Goal: Find contact information: Find contact information

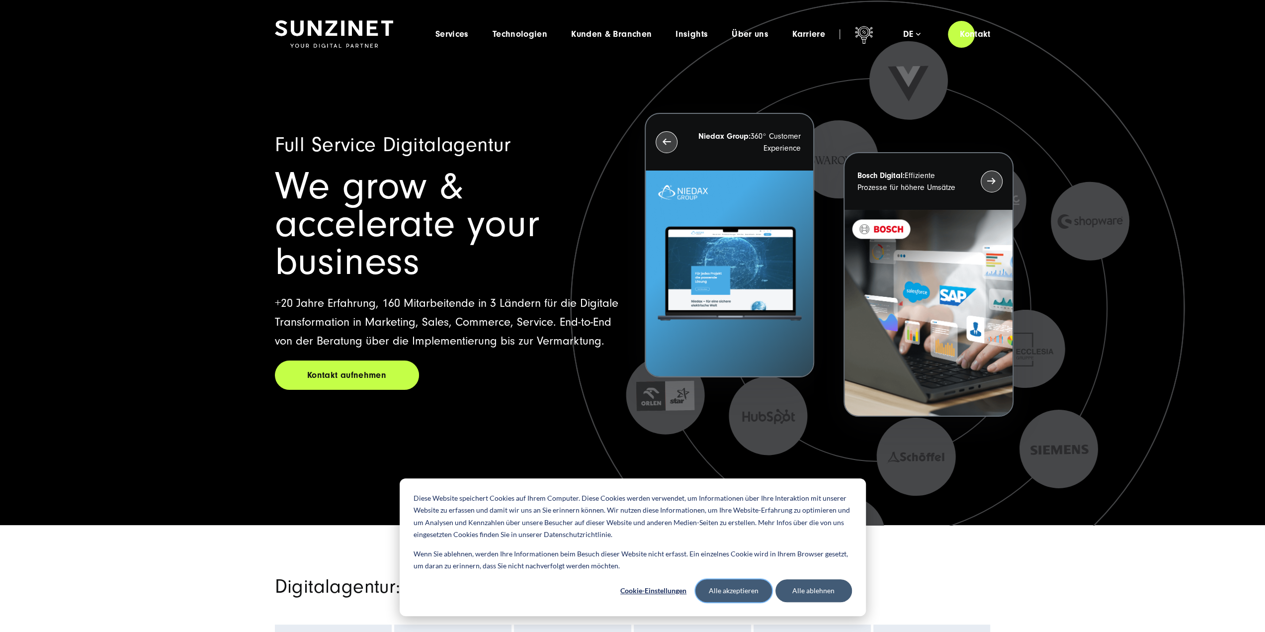
click at [755, 595] on button "Alle akzeptieren" at bounding box center [733, 590] width 77 height 23
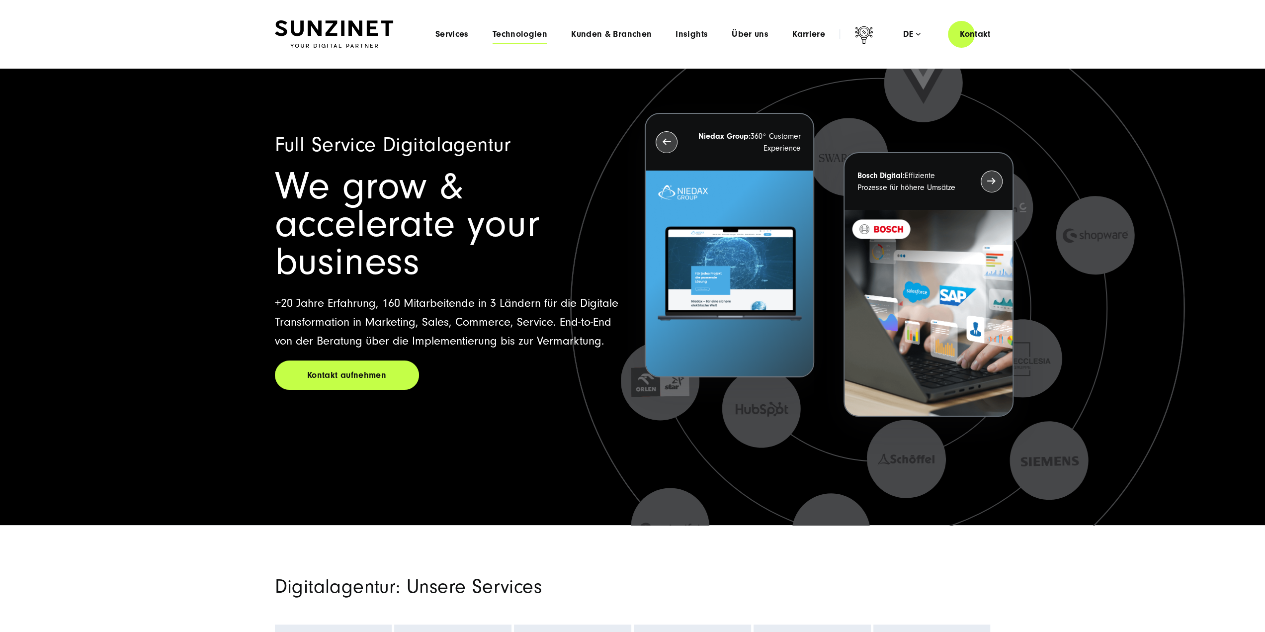
click at [520, 35] on span "Technologien" at bounding box center [520, 34] width 55 height 10
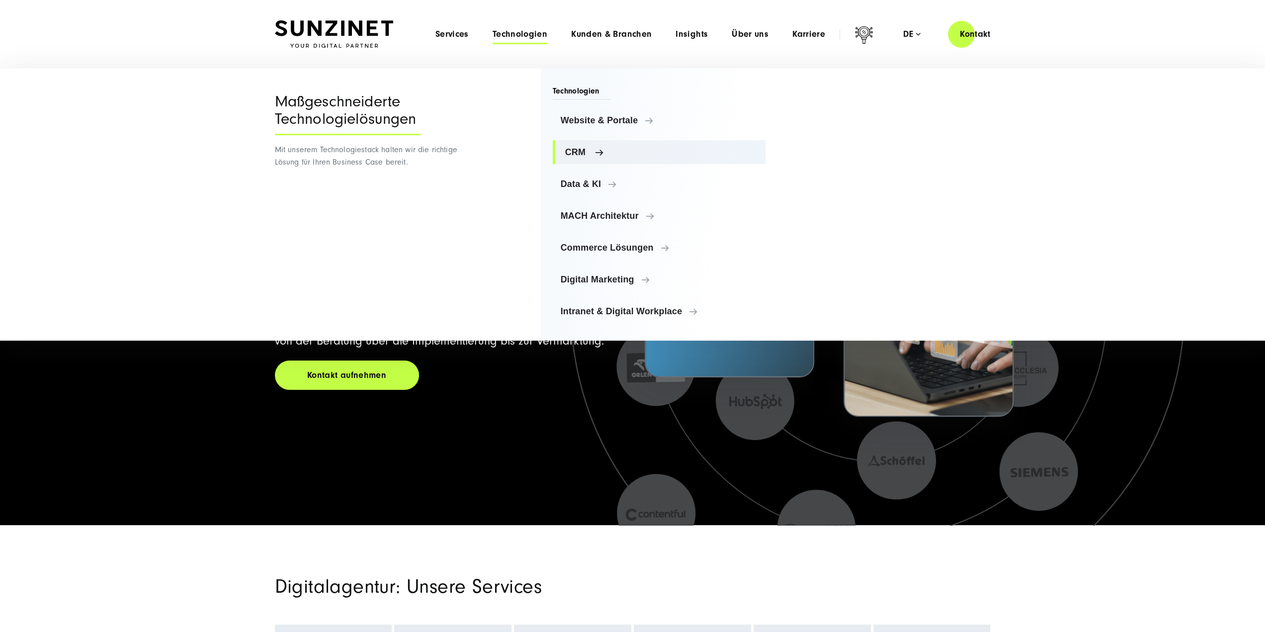
click at [578, 154] on span "CRM" at bounding box center [661, 152] width 193 height 10
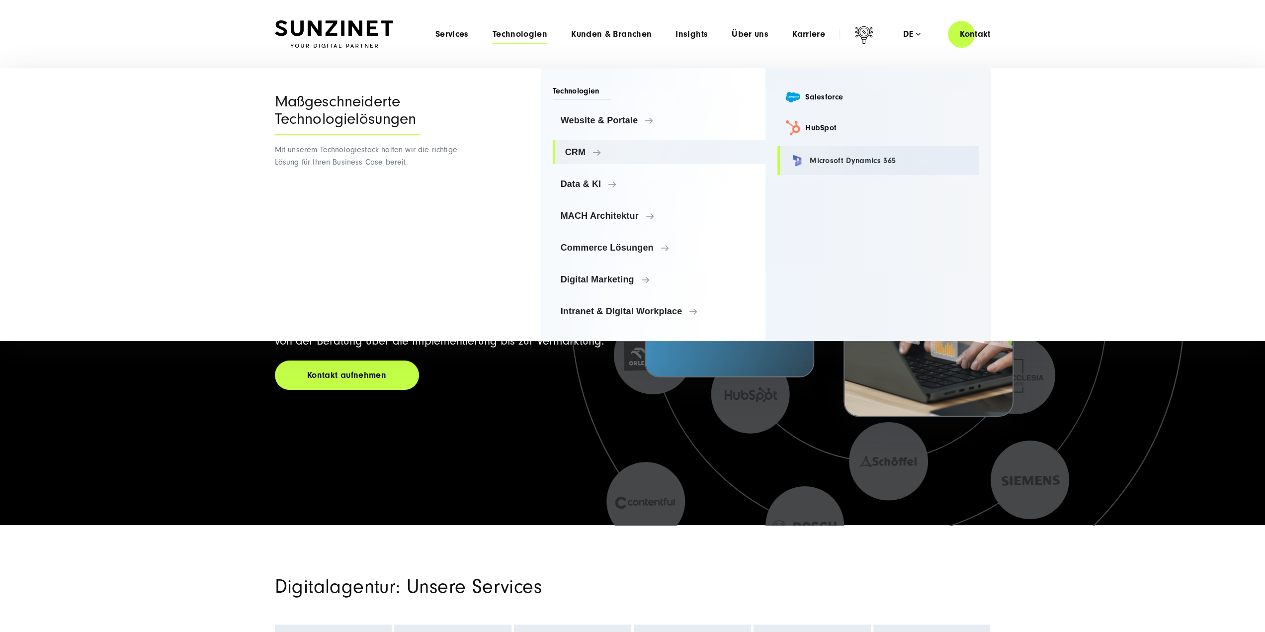
click at [839, 161] on link "Microsoft Dynamics 365" at bounding box center [877, 160] width 201 height 29
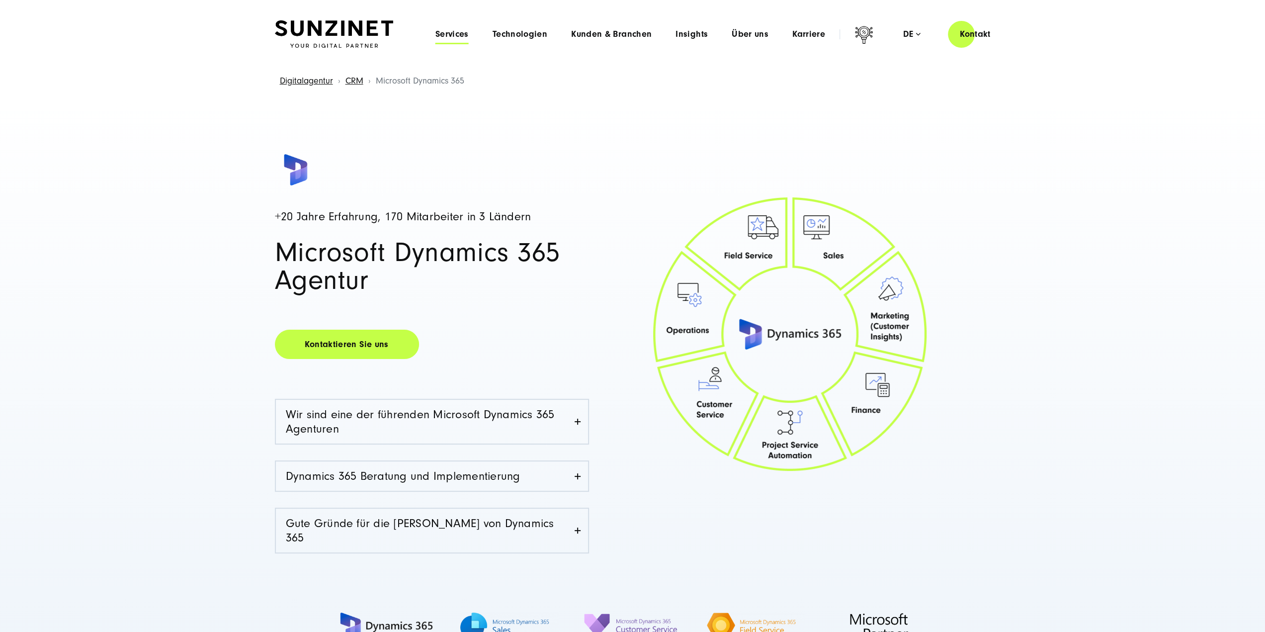
click at [459, 29] on span "Services" at bounding box center [451, 34] width 33 height 10
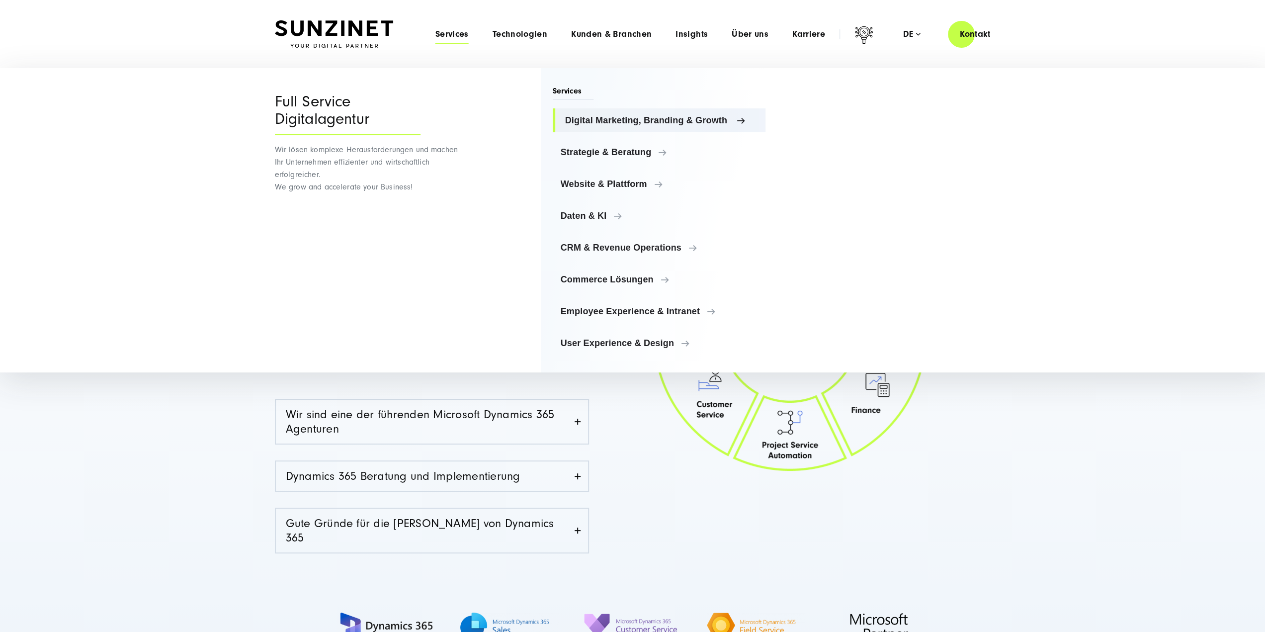
click at [571, 115] on span "Digital Marketing, Branding & Growth" at bounding box center [661, 120] width 193 height 10
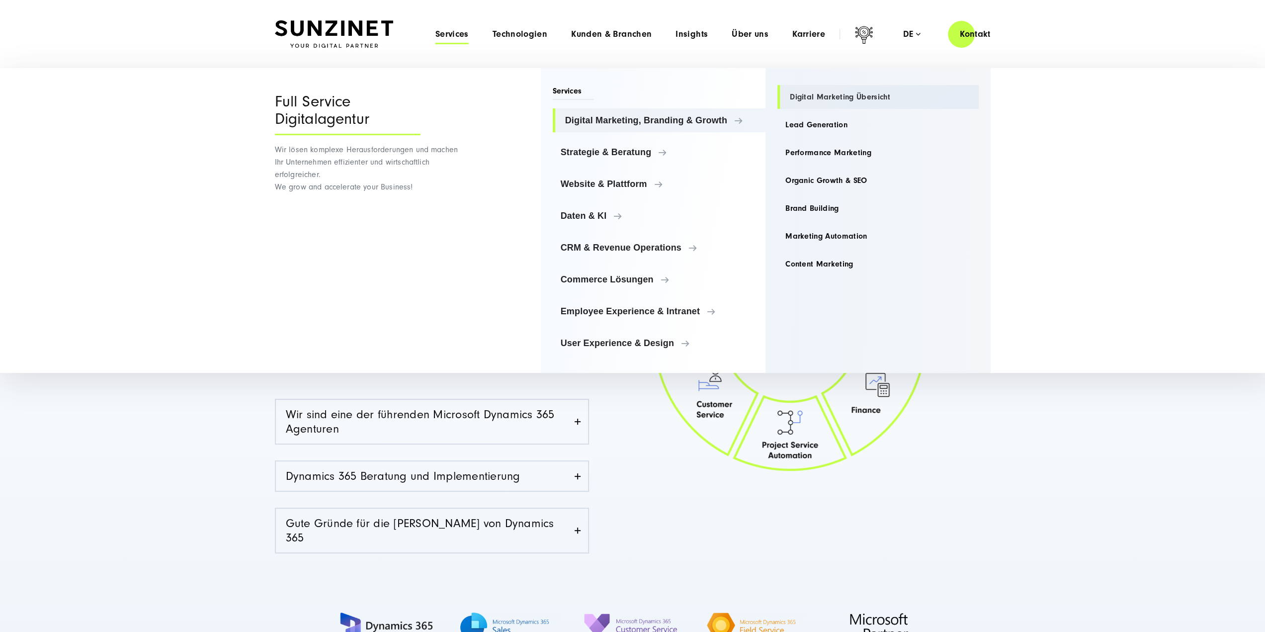
click at [801, 87] on link "Digital Marketing Übersicht" at bounding box center [877, 97] width 201 height 24
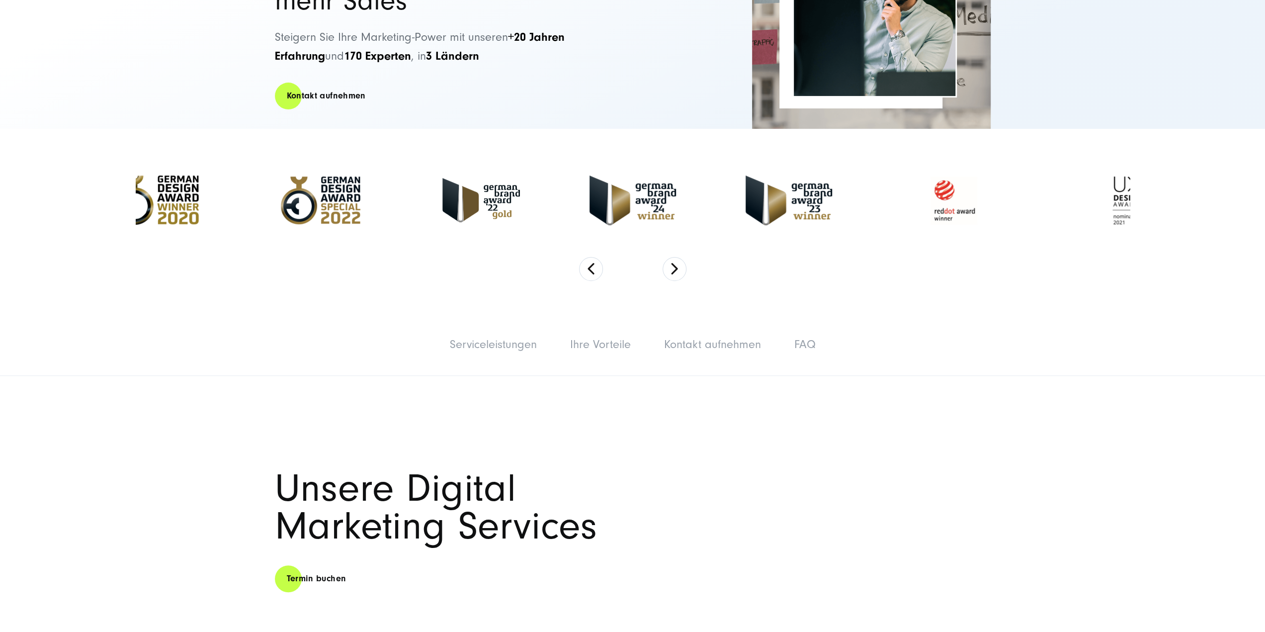
scroll to position [298, 0]
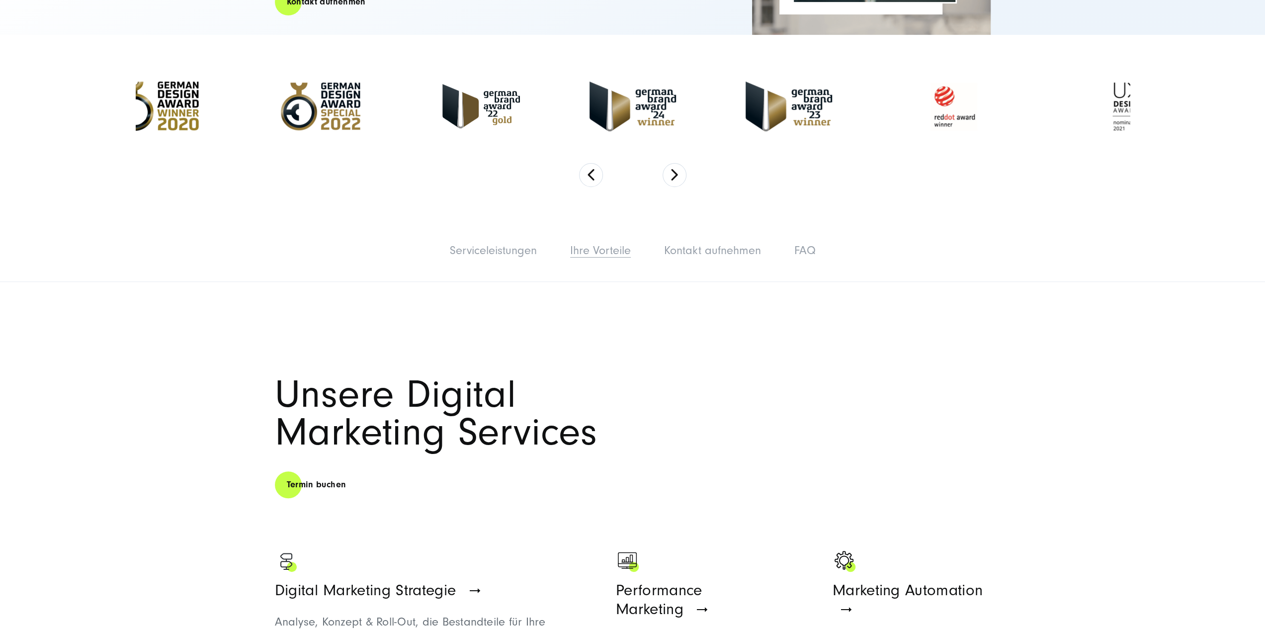
drag, startPoint x: 566, startPoint y: 243, endPoint x: 587, endPoint y: 249, distance: 21.9
click at [574, 245] on li "Ihre Vorteile" at bounding box center [600, 251] width 90 height 24
click at [587, 249] on link "Ihre Vorteile" at bounding box center [600, 250] width 61 height 13
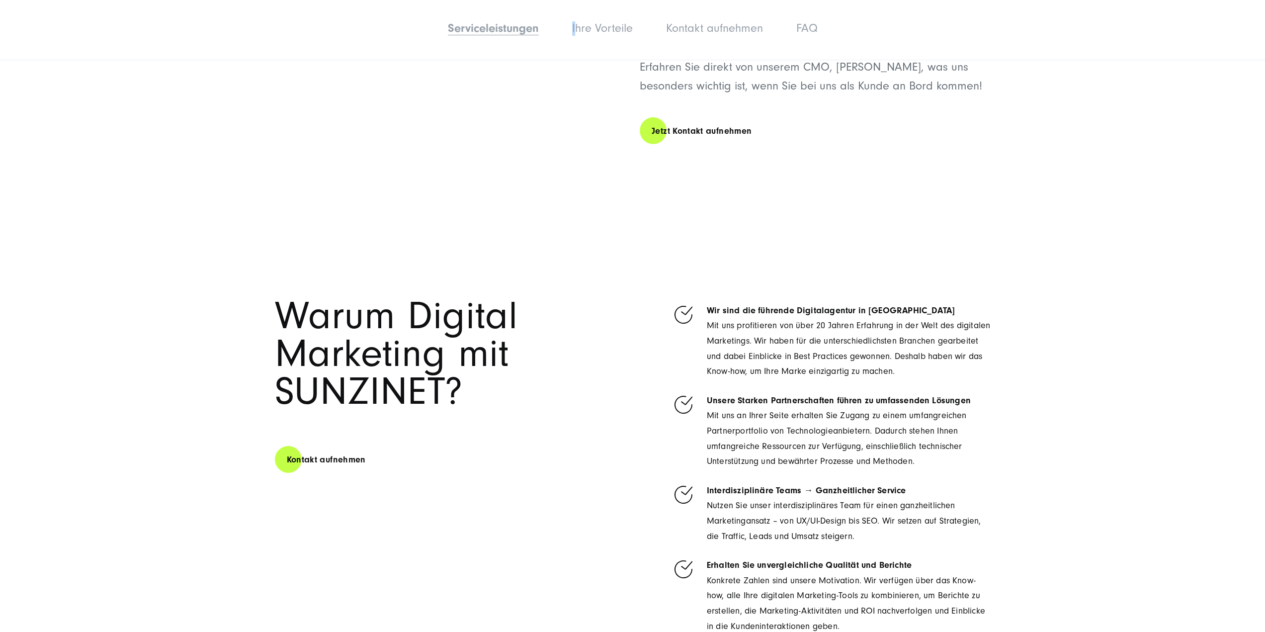
scroll to position [3110, 0]
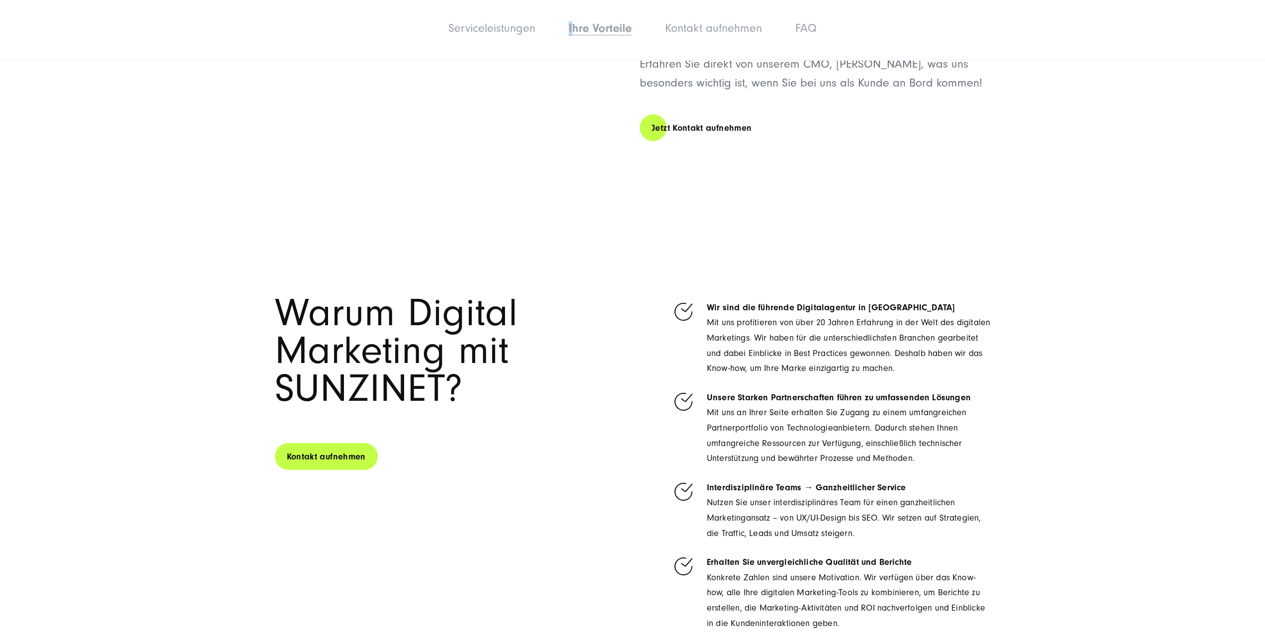
click at [303, 442] on link "Kontakt aufnehmen" at bounding box center [326, 456] width 103 height 28
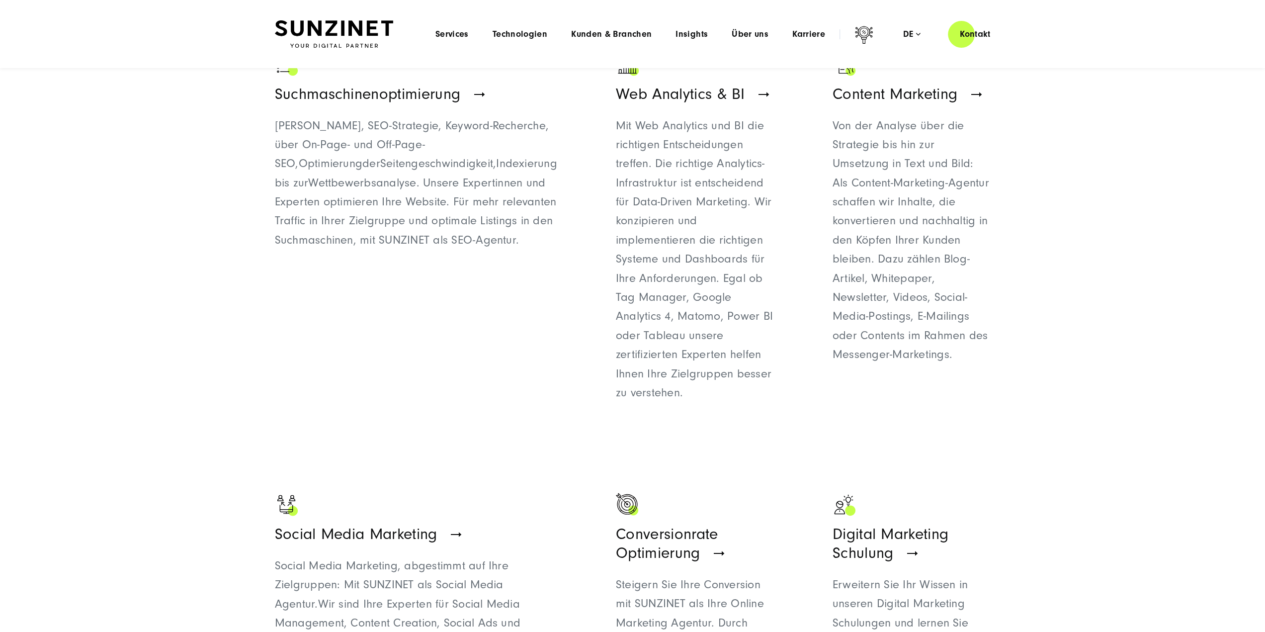
scroll to position [0, 0]
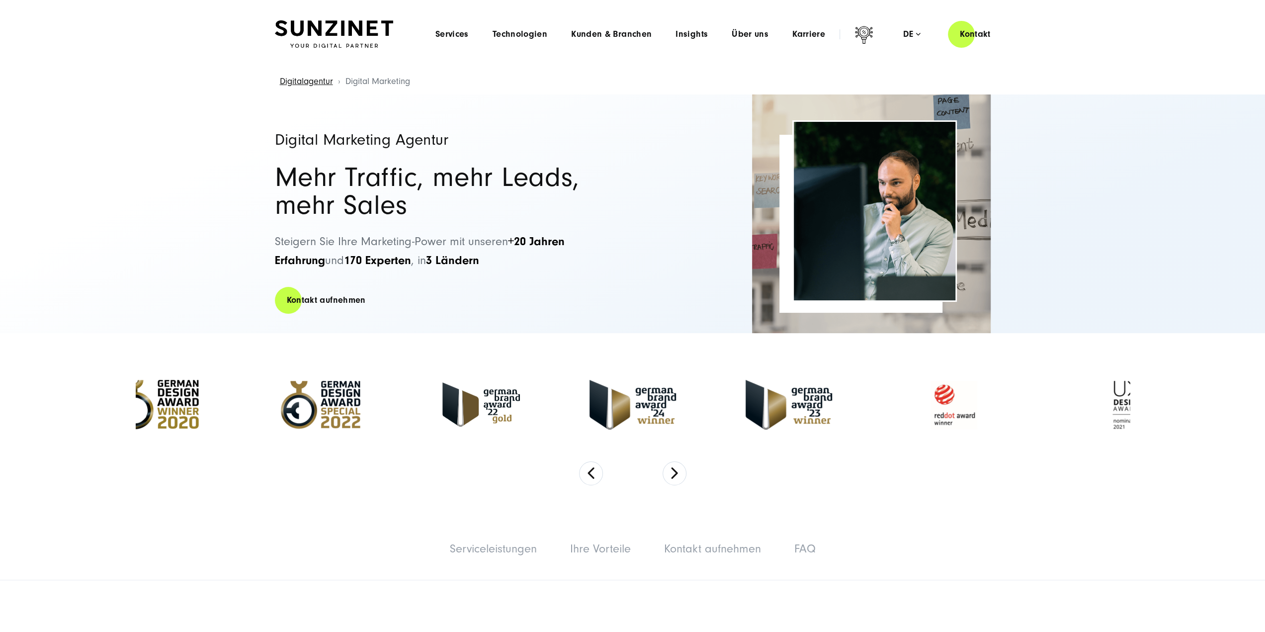
click at [335, 36] on img at bounding box center [334, 34] width 118 height 28
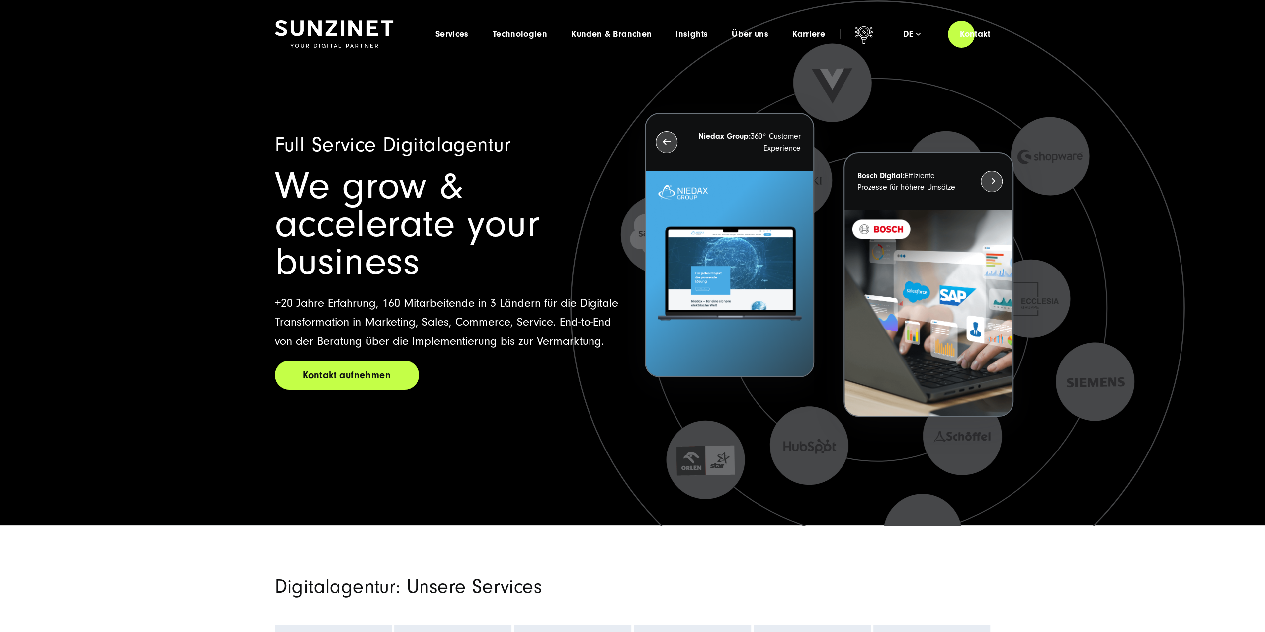
click at [383, 360] on link "Kontakt aufnehmen" at bounding box center [347, 374] width 144 height 29
